Goal: Go to known website: Access a specific website the user already knows

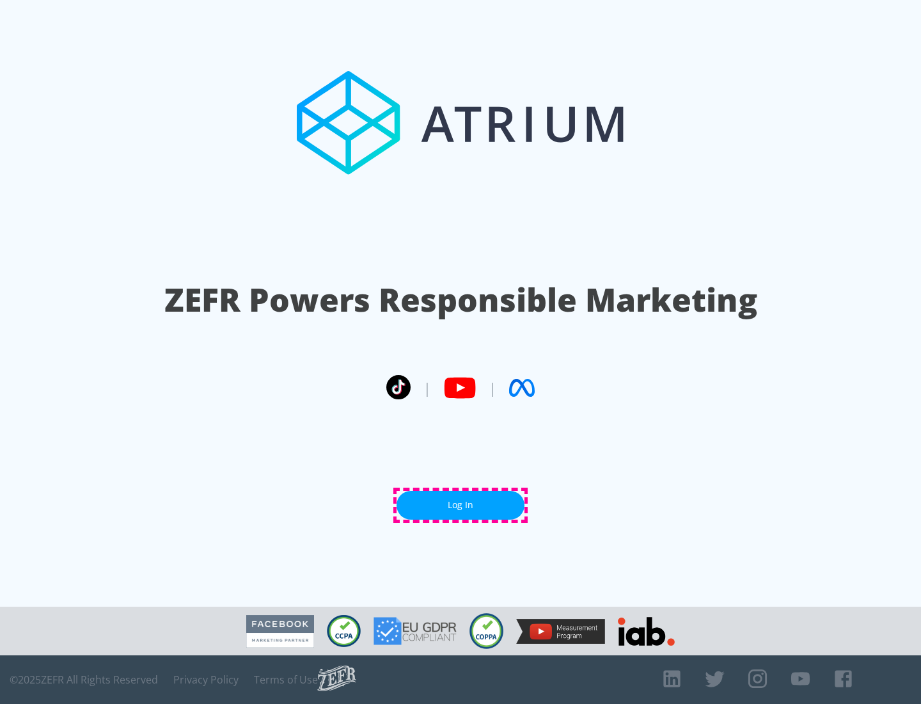
click at [461, 505] on link "Log In" at bounding box center [461, 505] width 128 height 29
